Goal: Find specific page/section: Find specific page/section

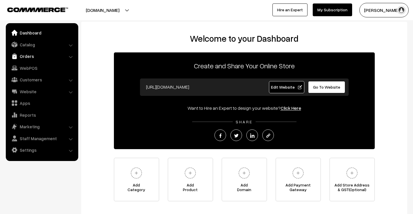
click at [32, 57] on link "Orders" at bounding box center [41, 56] width 69 height 10
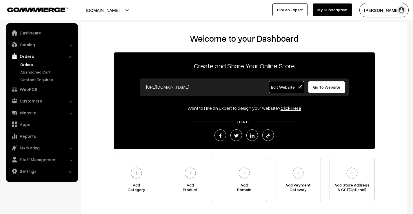
click at [32, 65] on link "Orders" at bounding box center [47, 64] width 57 height 6
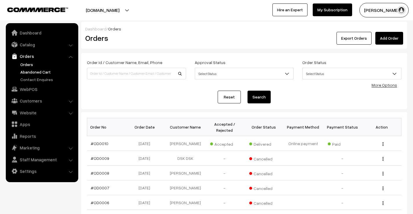
click at [36, 72] on link "Abandoned Cart" at bounding box center [47, 72] width 57 height 6
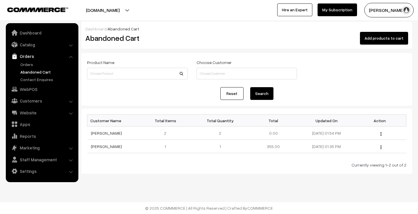
click at [340, 12] on link "My Subscription" at bounding box center [336, 9] width 39 height 13
